Goal: Information Seeking & Learning: Learn about a topic

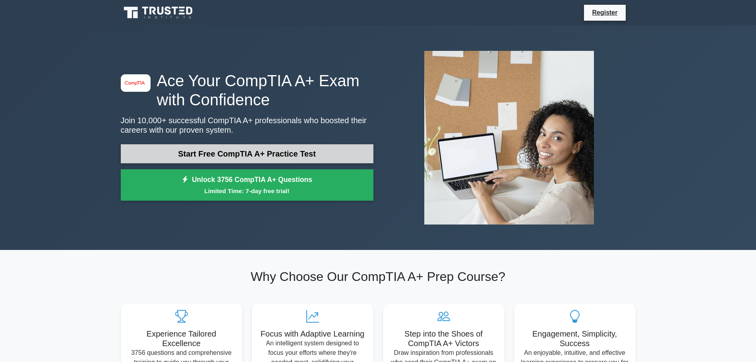
click at [257, 152] on link "Start Free CompTIA A+ Practice Test" at bounding box center [247, 153] width 253 height 19
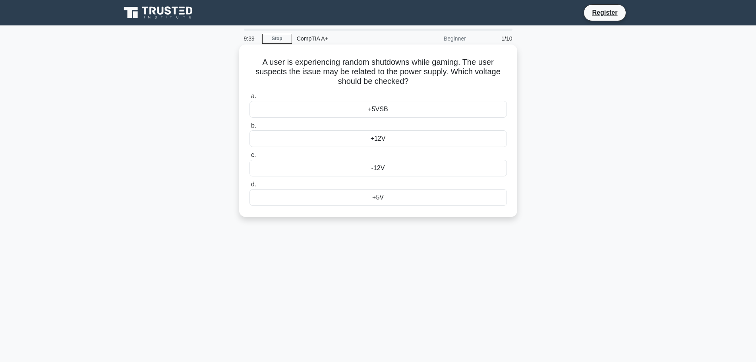
click at [427, 87] on h5 "A user is experiencing random shutdowns while gaming. The user suspects the iss…" at bounding box center [378, 71] width 259 height 29
click at [401, 135] on div "+12V" at bounding box center [377, 138] width 257 height 17
click at [249, 128] on input "b. +12V" at bounding box center [249, 125] width 0 height 5
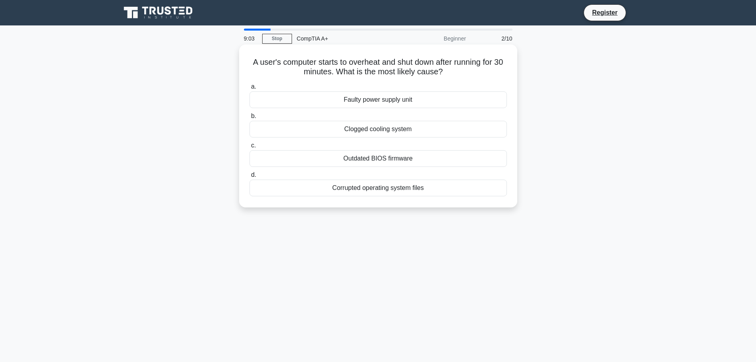
click at [388, 128] on div "Clogged cooling system" at bounding box center [377, 129] width 257 height 17
click at [249, 119] on input "b. Clogged cooling system" at bounding box center [249, 116] width 0 height 5
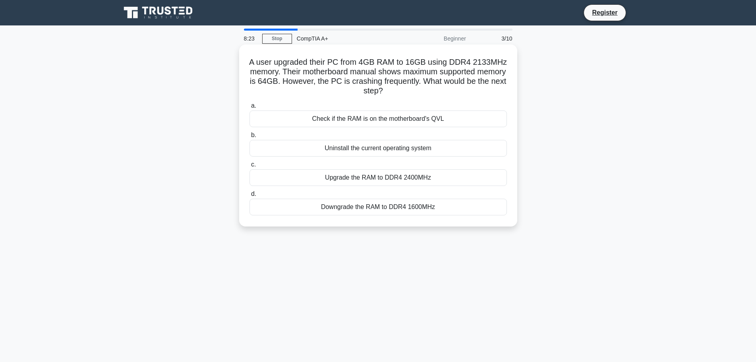
click at [380, 117] on div "Check if the RAM is on the motherboard's QVL" at bounding box center [377, 118] width 257 height 17
click at [249, 108] on input "a. Check if the RAM is on the motherboard's QVL" at bounding box center [249, 105] width 0 height 5
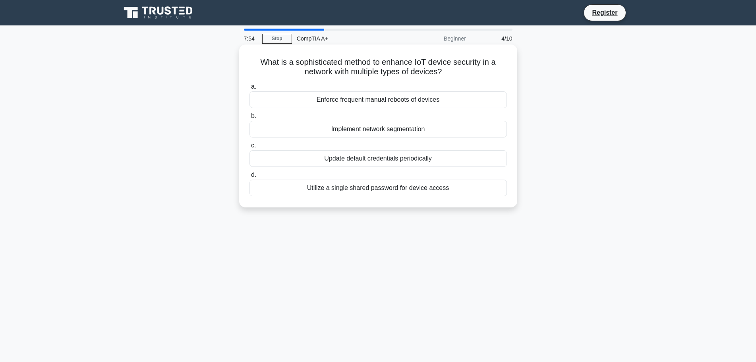
click at [386, 130] on div "Implement network segmentation" at bounding box center [377, 129] width 257 height 17
click at [249, 119] on input "b. Implement network segmentation" at bounding box center [249, 116] width 0 height 5
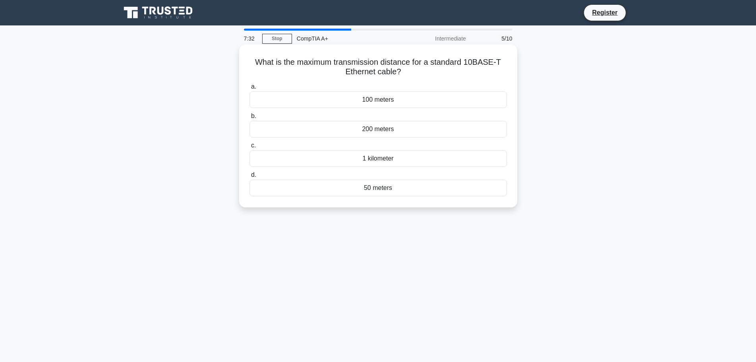
click at [387, 161] on div "1 kilometer" at bounding box center [377, 158] width 257 height 17
click at [249, 148] on input "c. 1 kilometer" at bounding box center [249, 145] width 0 height 5
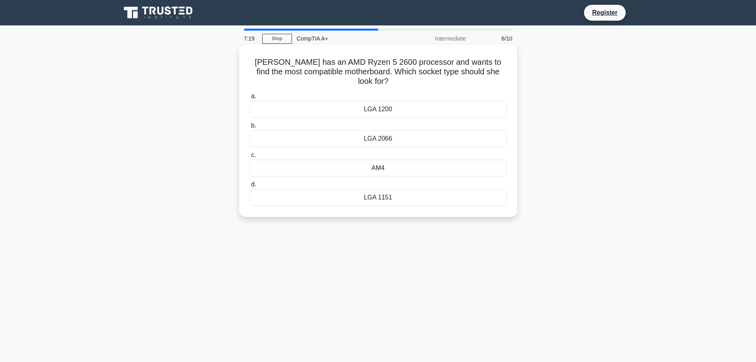
click at [387, 160] on div "AM4" at bounding box center [377, 168] width 257 height 17
click at [249, 157] on input "c. AM4" at bounding box center [249, 155] width 0 height 5
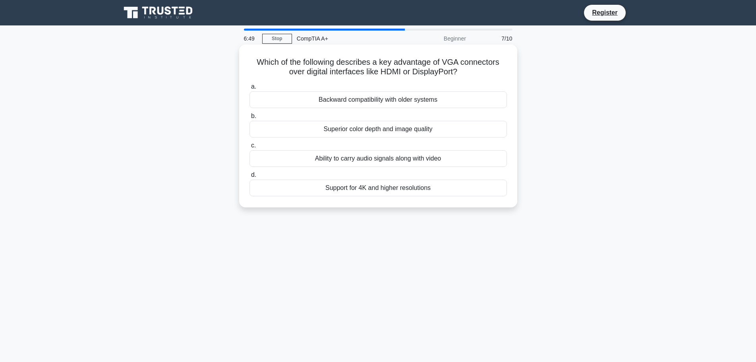
click at [386, 97] on div "Backward compatibility with older systems" at bounding box center [377, 99] width 257 height 17
click at [249, 89] on input "a. Backward compatibility with older systems" at bounding box center [249, 86] width 0 height 5
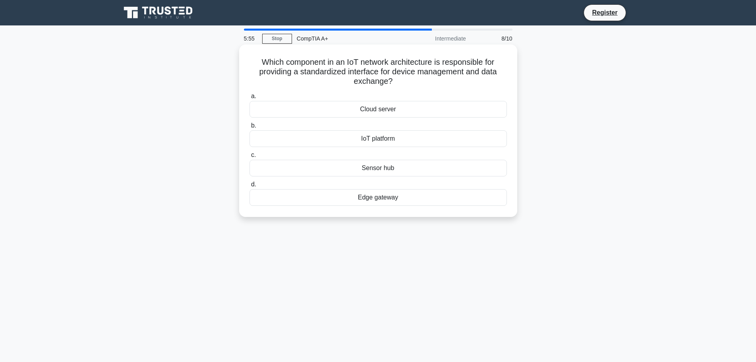
click at [396, 167] on div "Sensor hub" at bounding box center [377, 168] width 257 height 17
click at [249, 158] on input "c. Sensor hub" at bounding box center [249, 155] width 0 height 5
click at [371, 166] on div "Task scheduling" at bounding box center [377, 168] width 257 height 17
click at [249, 158] on input "c. Task scheduling" at bounding box center [249, 155] width 0 height 5
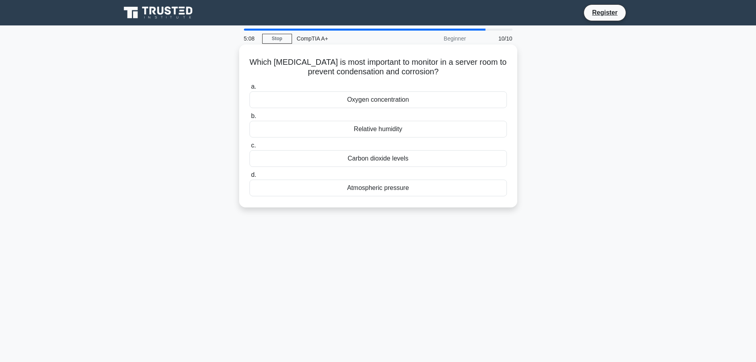
click at [378, 126] on div "Relative humidity" at bounding box center [377, 129] width 257 height 17
click at [249, 119] on input "b. Relative humidity" at bounding box center [249, 116] width 0 height 5
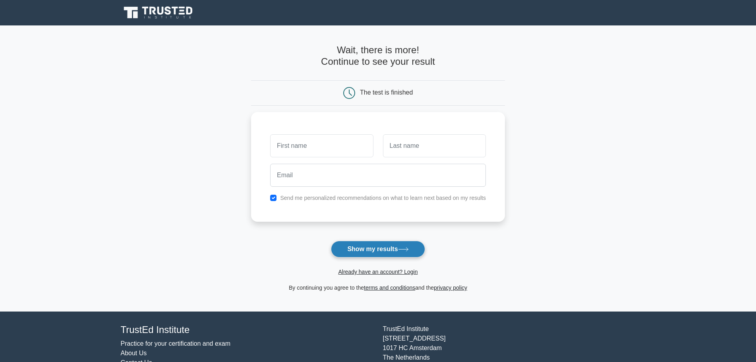
click at [375, 247] on button "Show my results" at bounding box center [378, 249] width 94 height 17
click at [290, 149] on input "text" at bounding box center [321, 143] width 103 height 23
type input "a"
type input "A"
type input "M"
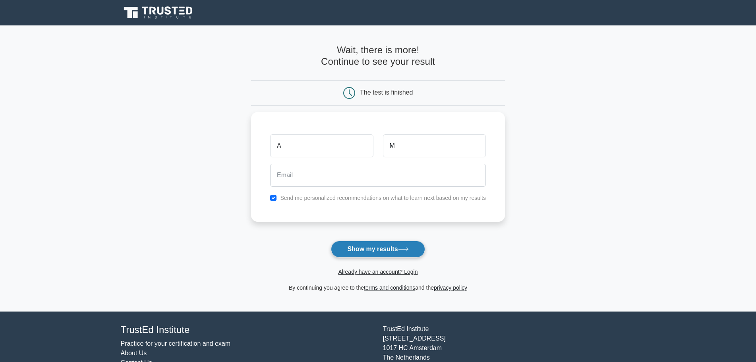
click at [369, 244] on button "Show my results" at bounding box center [378, 249] width 94 height 17
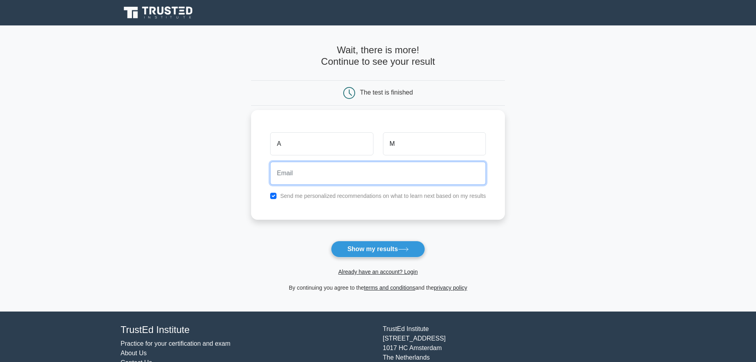
click at [318, 171] on input "email" at bounding box center [378, 173] width 216 height 23
type input "[EMAIL_ADDRESS][DOMAIN_NAME]"
click at [331, 241] on button "Show my results" at bounding box center [378, 249] width 94 height 17
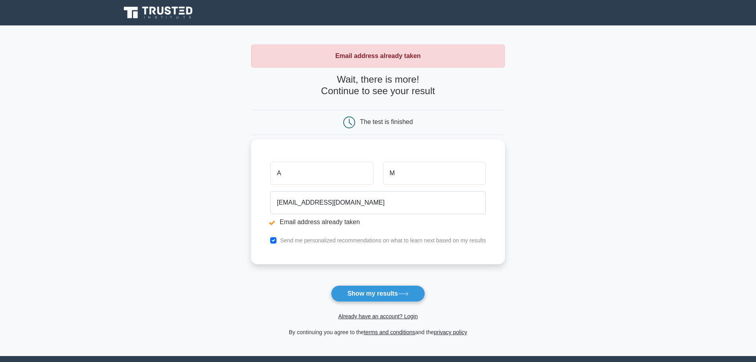
click at [300, 174] on input "A" at bounding box center [321, 173] width 103 height 23
click at [389, 315] on link "Already have an account? Login" at bounding box center [377, 316] width 79 height 6
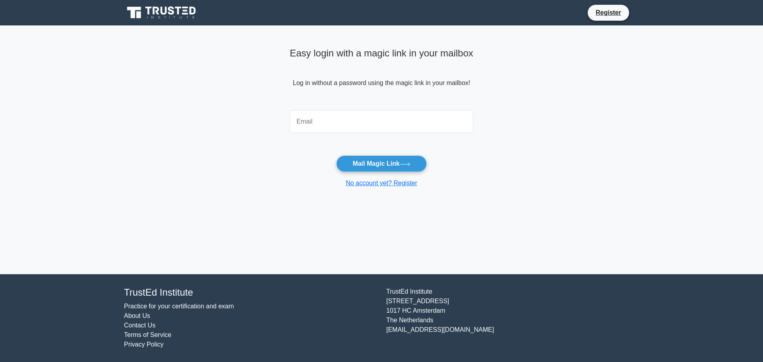
click at [320, 126] on input "email" at bounding box center [382, 121] width 184 height 23
type input "beetoo2377@gmail.com"
click at [381, 162] on button "Mail Magic Link" at bounding box center [381, 163] width 90 height 17
type input "beetoo2377@gmail.com"
click at [336, 155] on button "Mail Magic Link" at bounding box center [381, 163] width 90 height 17
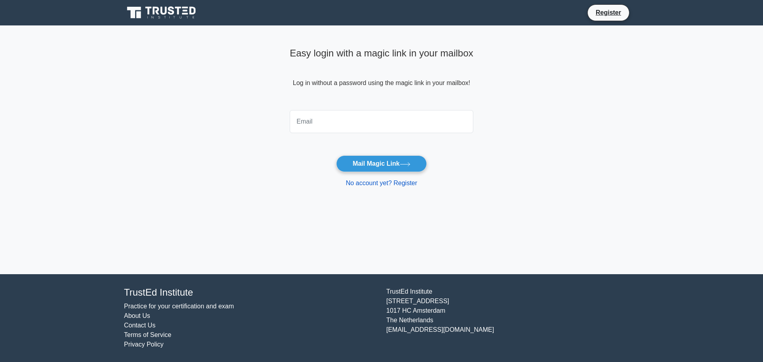
click at [379, 183] on link "No account yet? Register" at bounding box center [382, 183] width 72 height 7
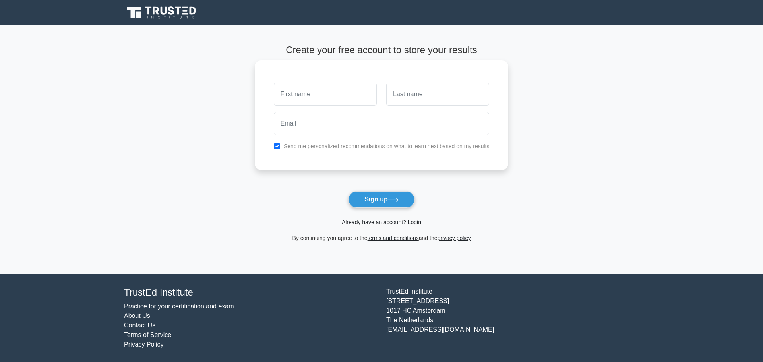
click at [307, 101] on input "text" at bounding box center [325, 94] width 103 height 23
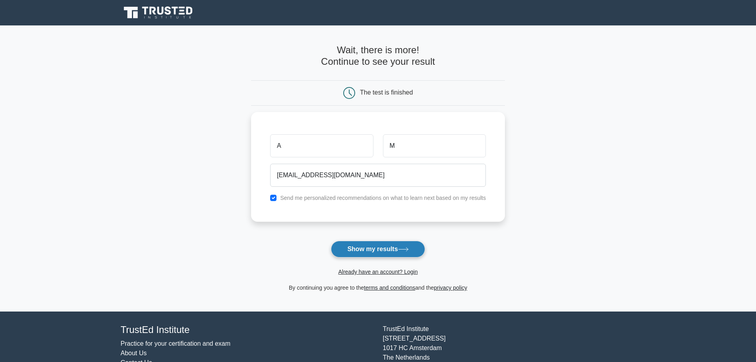
click at [378, 248] on button "Show my results" at bounding box center [378, 249] width 94 height 17
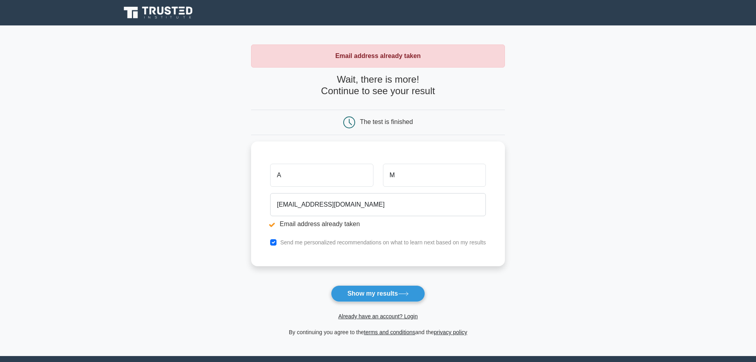
click at [373, 118] on div "The test is finished" at bounding box center [386, 121] width 53 height 7
click at [377, 58] on strong "Email address already taken" at bounding box center [377, 55] width 85 height 7
click at [375, 318] on link "Already have an account? Login" at bounding box center [377, 316] width 79 height 6
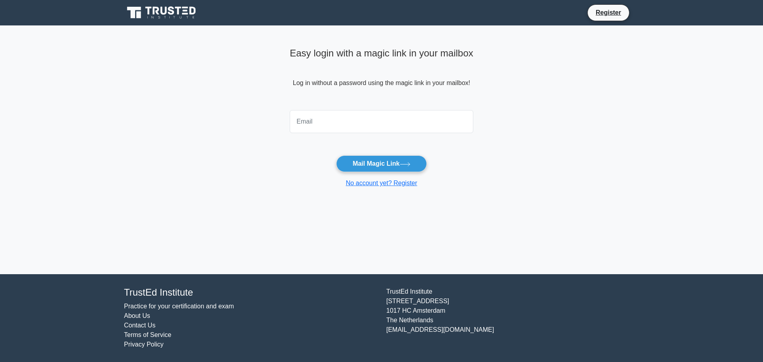
click at [365, 125] on input "email" at bounding box center [382, 121] width 184 height 23
type input "[EMAIL_ADDRESS][DOMAIN_NAME]"
click at [336, 155] on button "Mail Magic Link" at bounding box center [381, 163] width 90 height 17
click at [375, 182] on link "No account yet? Register" at bounding box center [382, 183] width 72 height 7
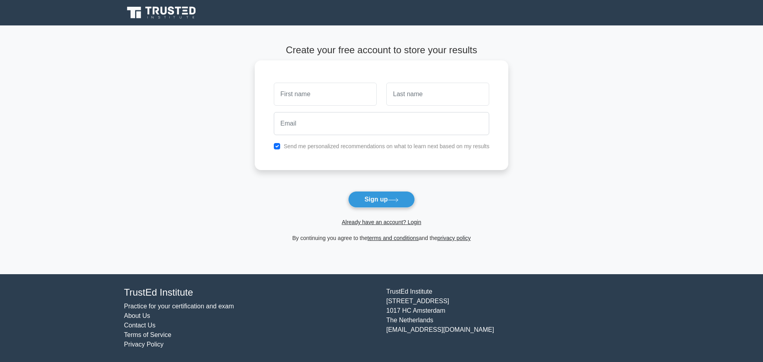
click at [309, 90] on input "text" at bounding box center [325, 94] width 103 height 23
click at [365, 226] on span "Already have an account? Login" at bounding box center [381, 222] width 247 height 10
click at [365, 222] on link "Already have an account? Login" at bounding box center [381, 222] width 79 height 6
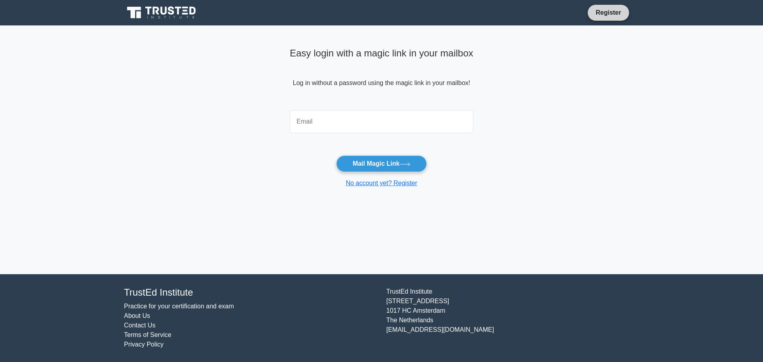
click at [600, 16] on link "Register" at bounding box center [608, 13] width 35 height 10
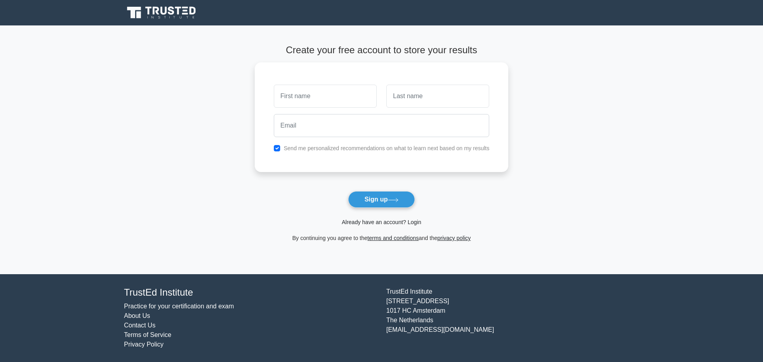
click at [373, 224] on link "Already have an account? Login" at bounding box center [381, 222] width 79 height 6
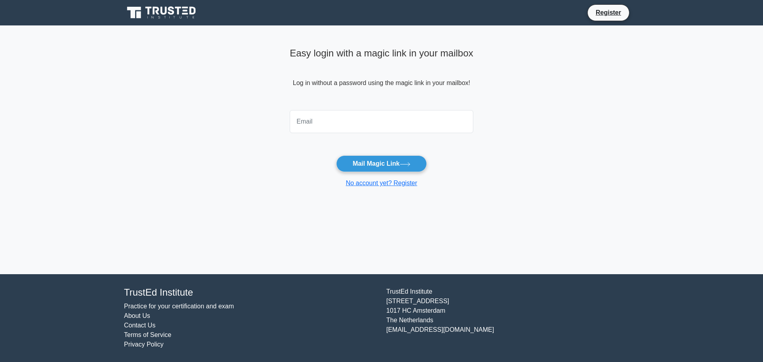
click at [320, 125] on input "email" at bounding box center [382, 121] width 184 height 23
click at [176, 14] on icon at bounding box center [162, 12] width 76 height 15
